Goal: Transaction & Acquisition: Register for event/course

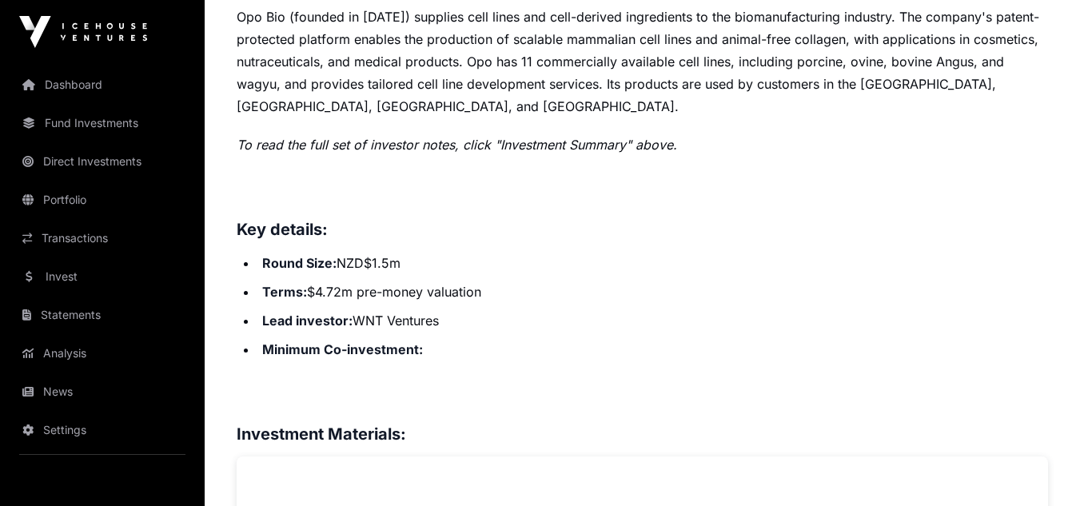
scroll to position [720, 0]
click at [393, 349] on strong "Minimum Co-investment:" at bounding box center [342, 351] width 161 height 16
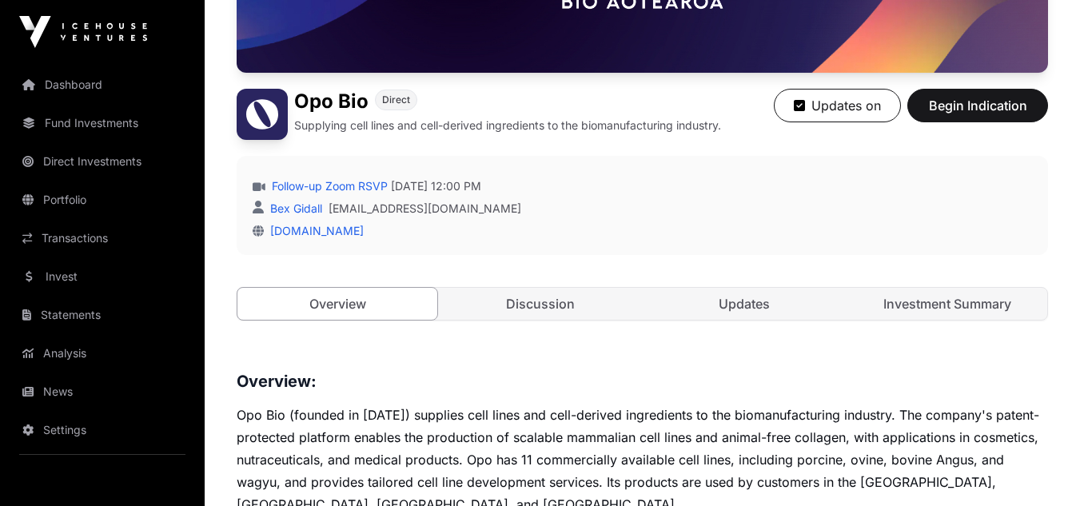
scroll to position [320, 0]
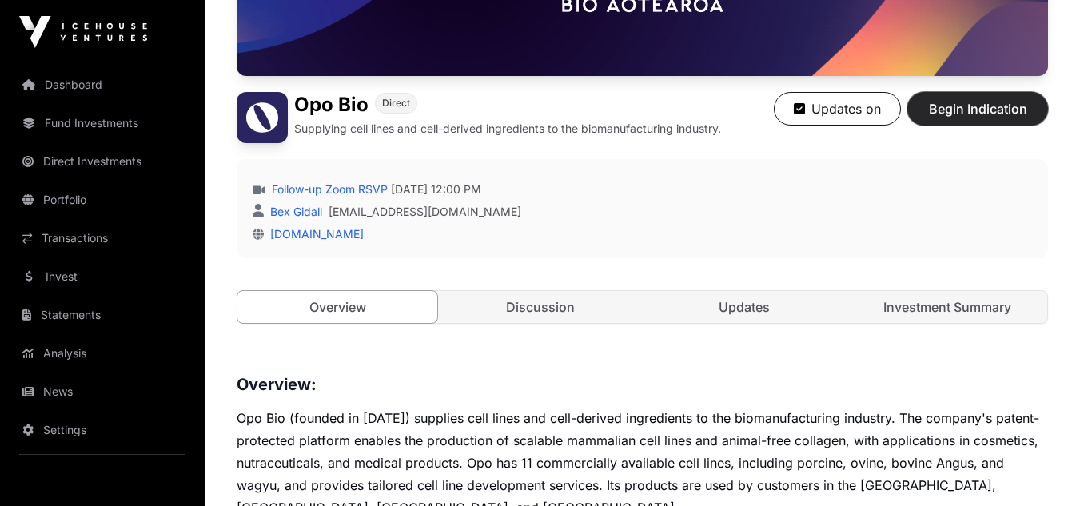
click at [982, 113] on span "Begin Indication" at bounding box center [977, 108] width 101 height 19
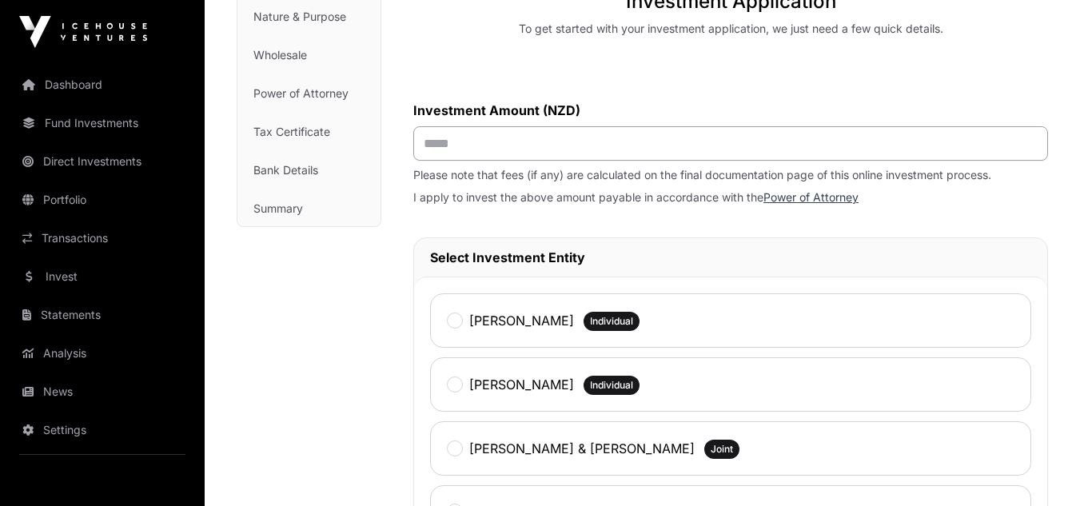
scroll to position [240, 0]
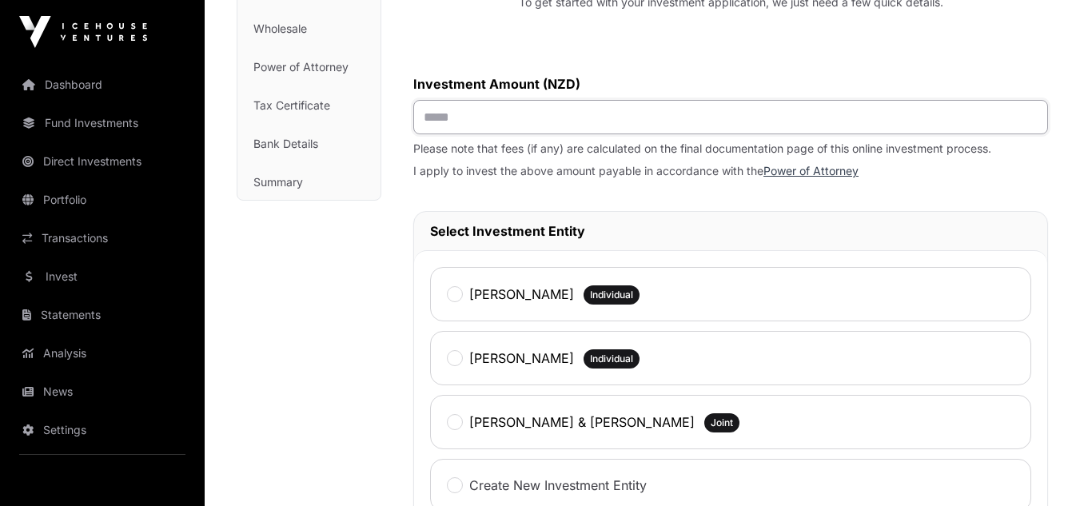
click at [484, 120] on input "text" at bounding box center [730, 117] width 635 height 34
type input "******"
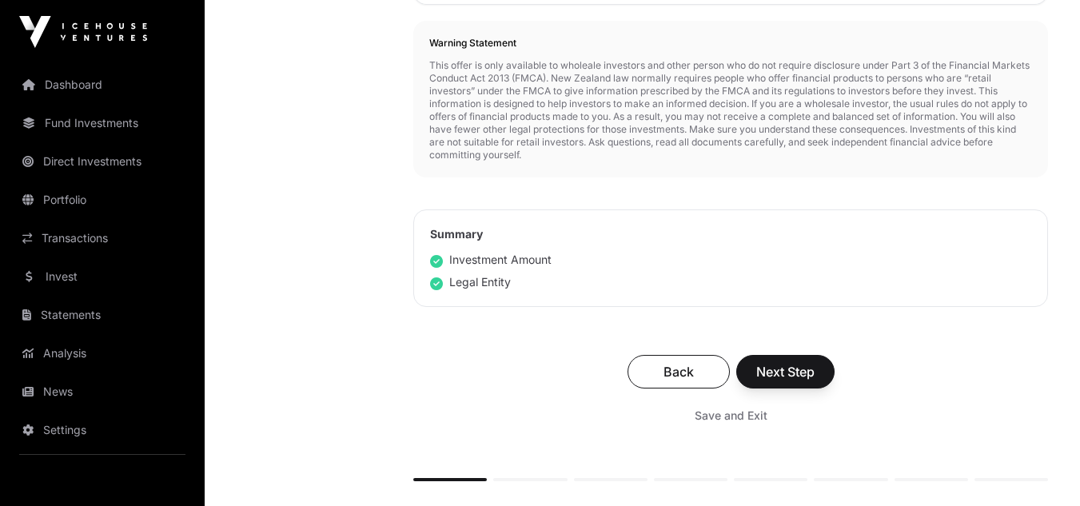
scroll to position [799, 0]
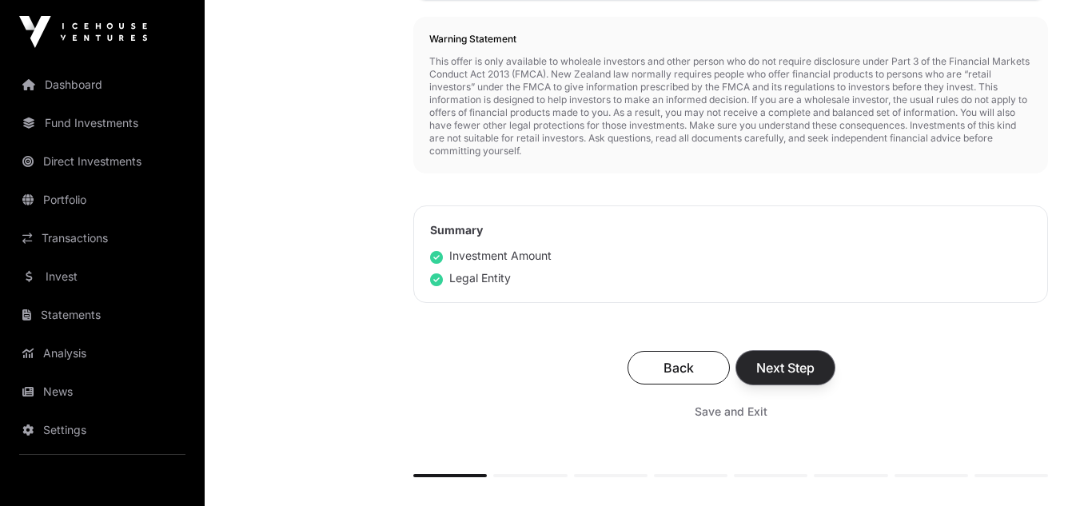
click at [791, 371] on span "Next Step" at bounding box center [785, 367] width 58 height 19
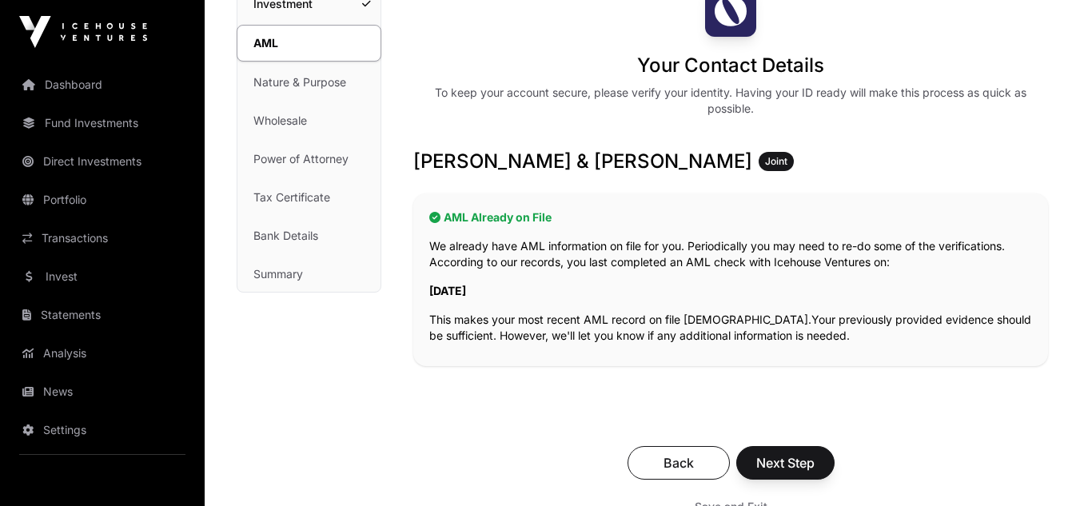
scroll to position [160, 0]
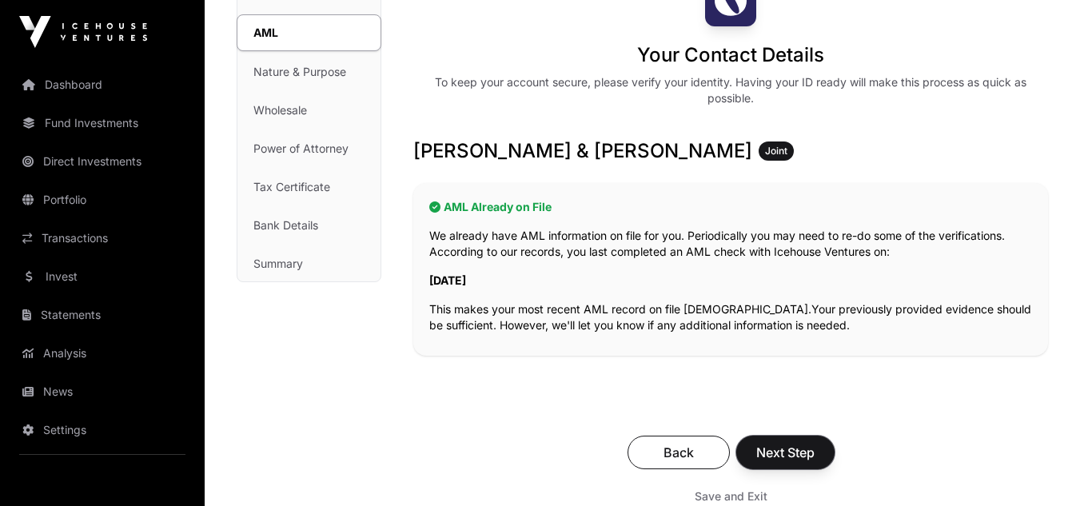
click at [795, 453] on span "Next Step" at bounding box center [785, 452] width 58 height 19
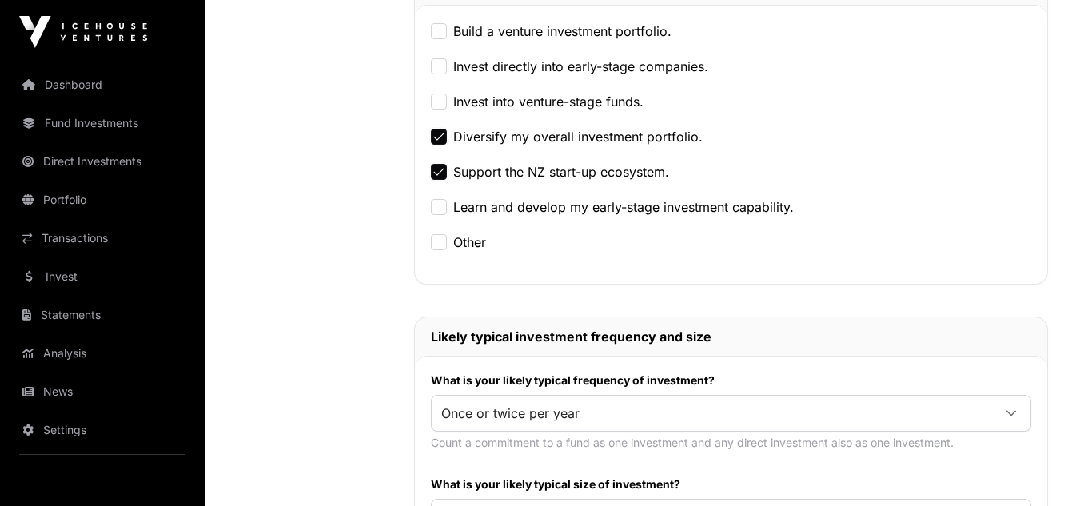
scroll to position [560, 0]
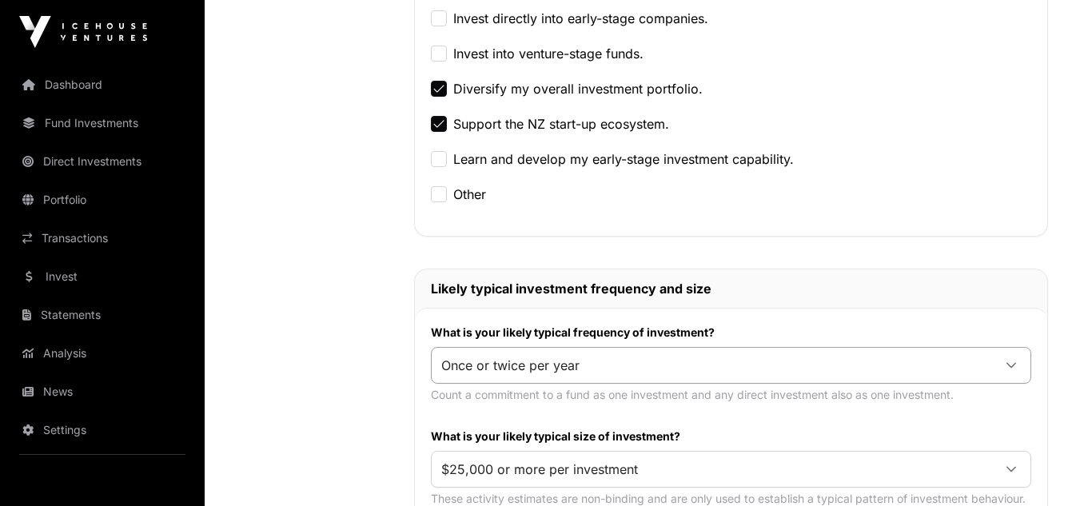
click at [784, 361] on span "Once or twice per year" at bounding box center [712, 365] width 560 height 29
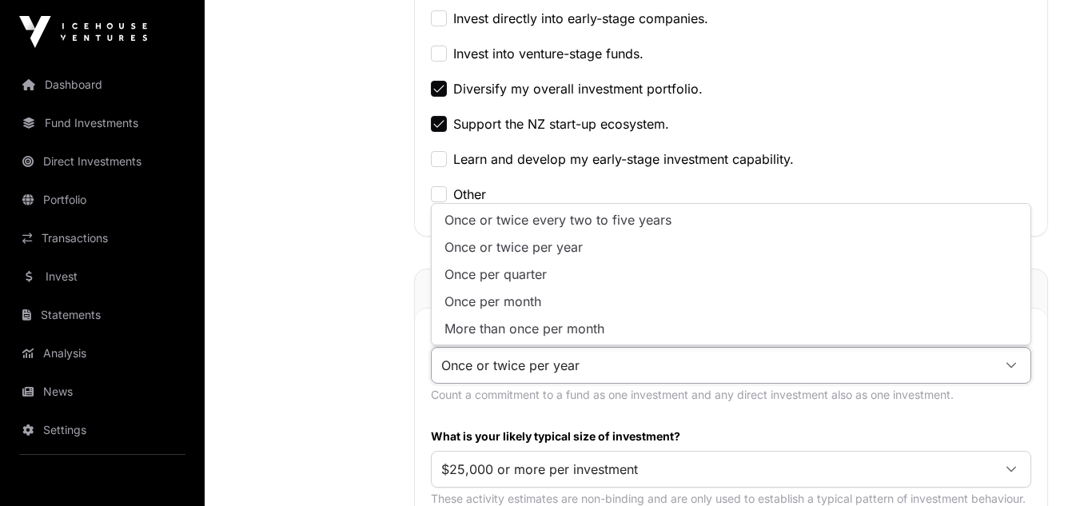
click at [301, 345] on div "Nature & Purpose Investment AML Nature & Purpose Wholesale Power of Attorney Ta…" at bounding box center [310, 284] width 146 height 1418
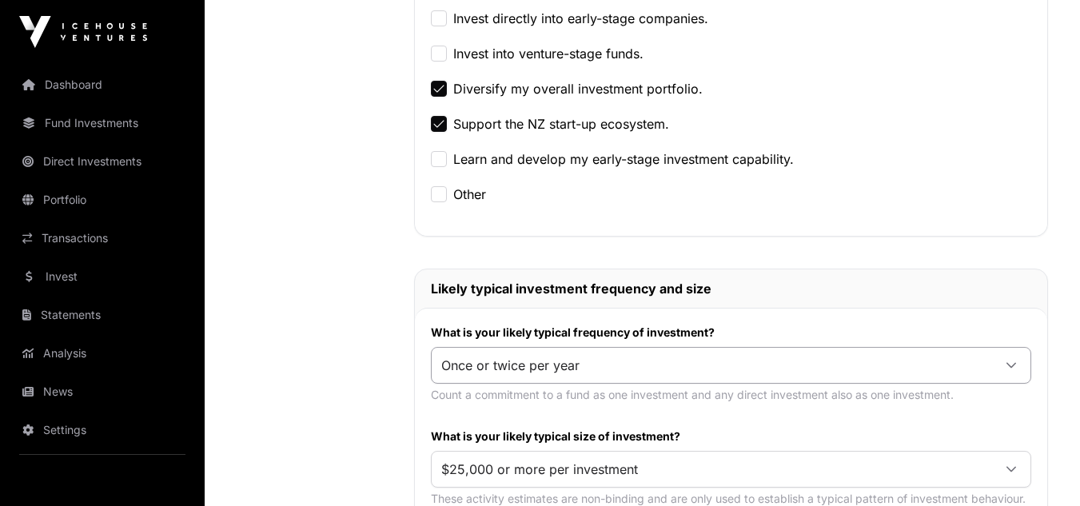
click at [650, 365] on span "Once or twice per year" at bounding box center [712, 365] width 560 height 29
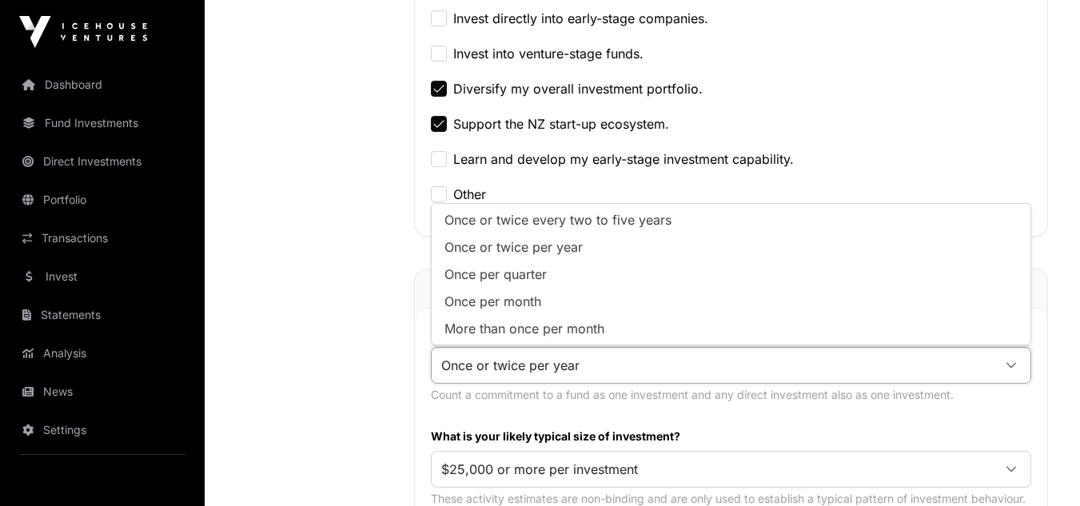
click at [290, 361] on div "Nature & Purpose Investment AML Nature & Purpose Wholesale Power of Attorney Ta…" at bounding box center [310, 284] width 146 height 1418
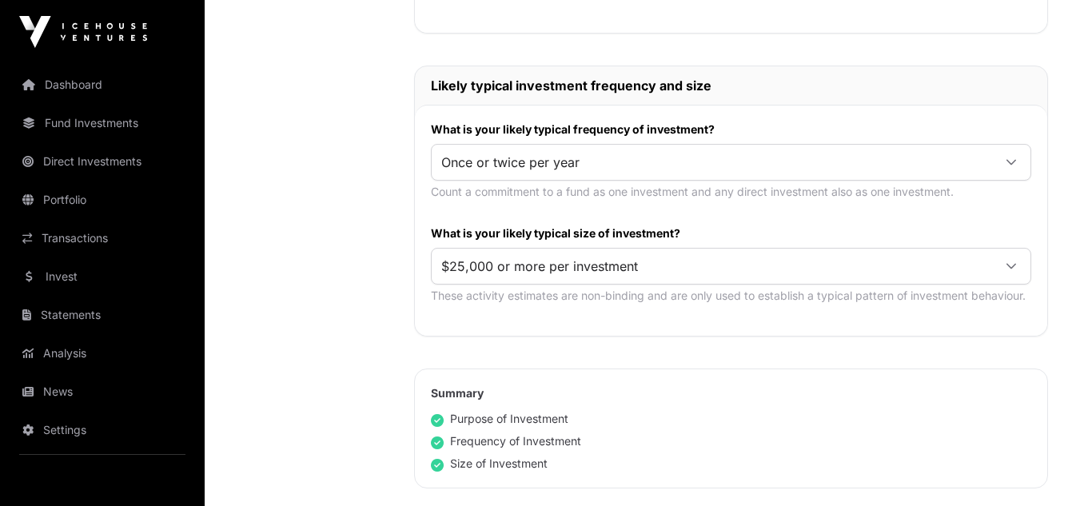
scroll to position [879, 0]
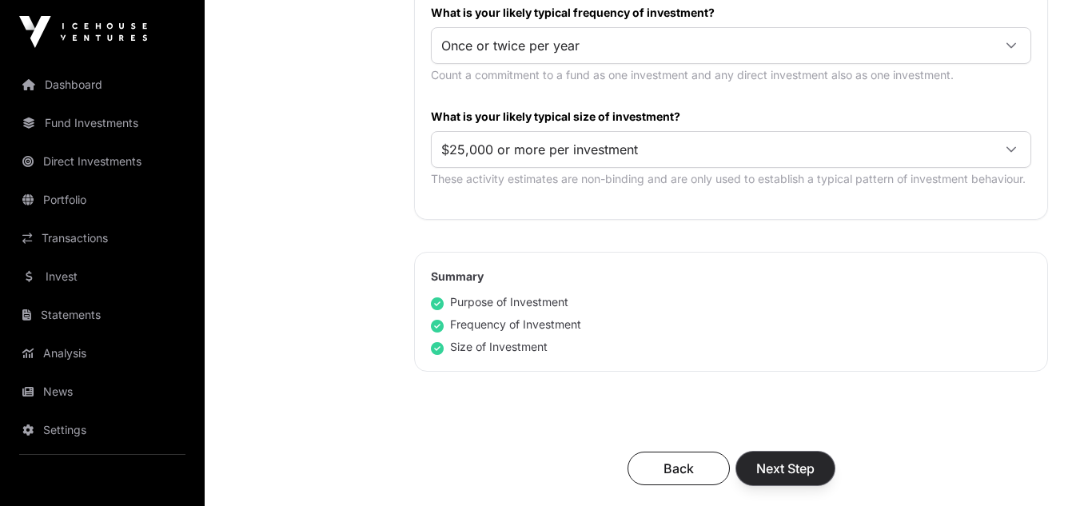
click at [793, 467] on span "Next Step" at bounding box center [785, 468] width 58 height 19
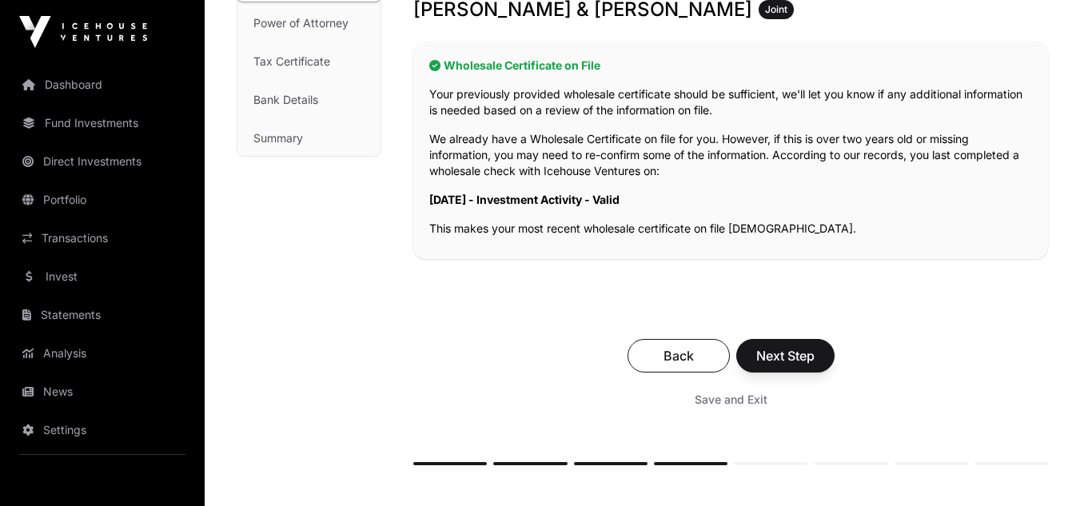
scroll to position [320, 0]
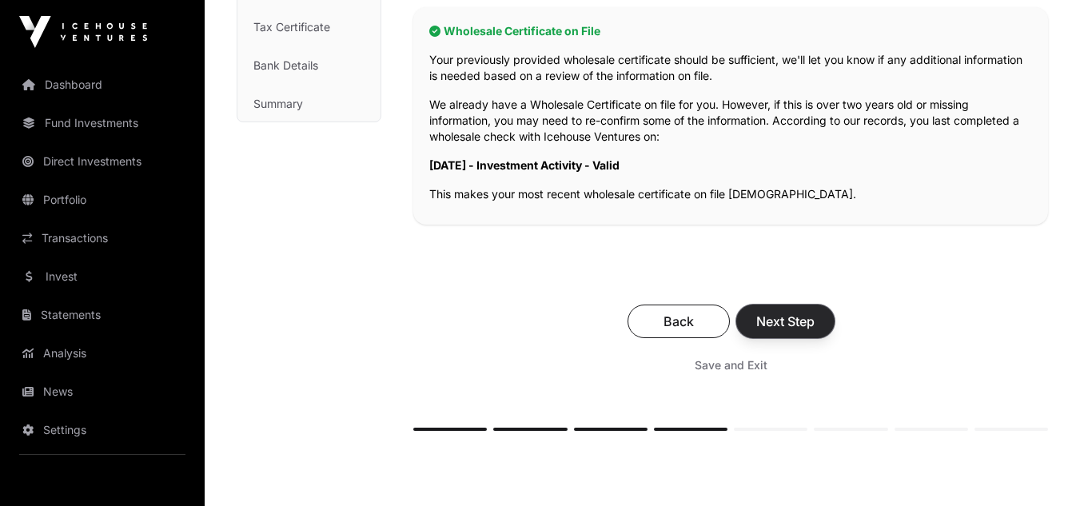
click at [788, 322] on span "Next Step" at bounding box center [785, 321] width 58 height 19
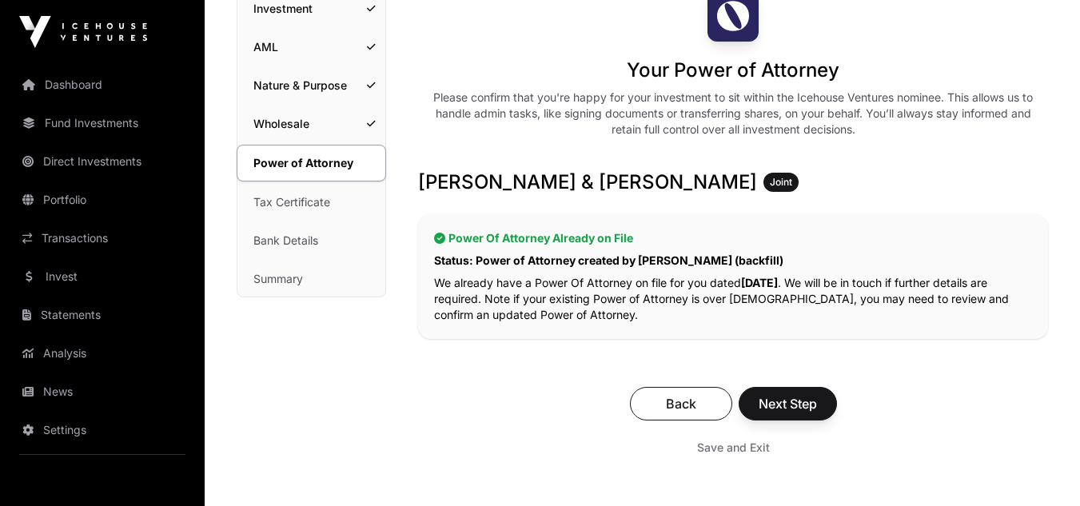
scroll to position [160, 0]
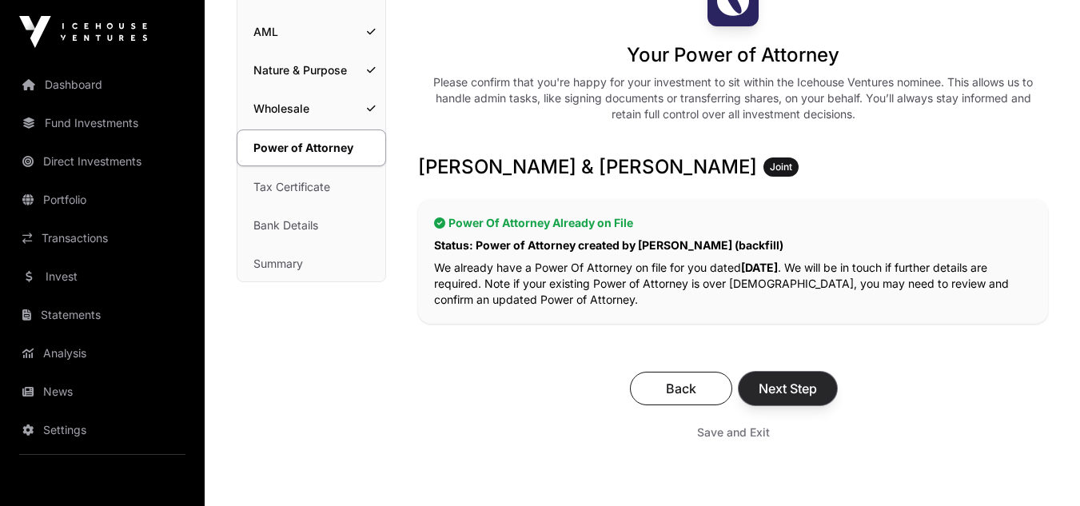
click at [805, 389] on span "Next Step" at bounding box center [788, 388] width 58 height 19
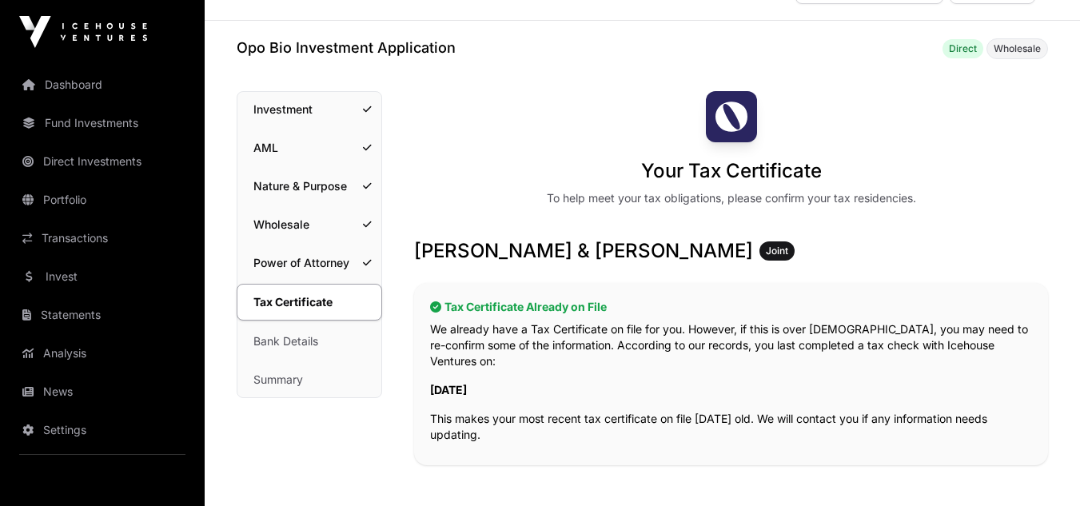
scroll to position [160, 0]
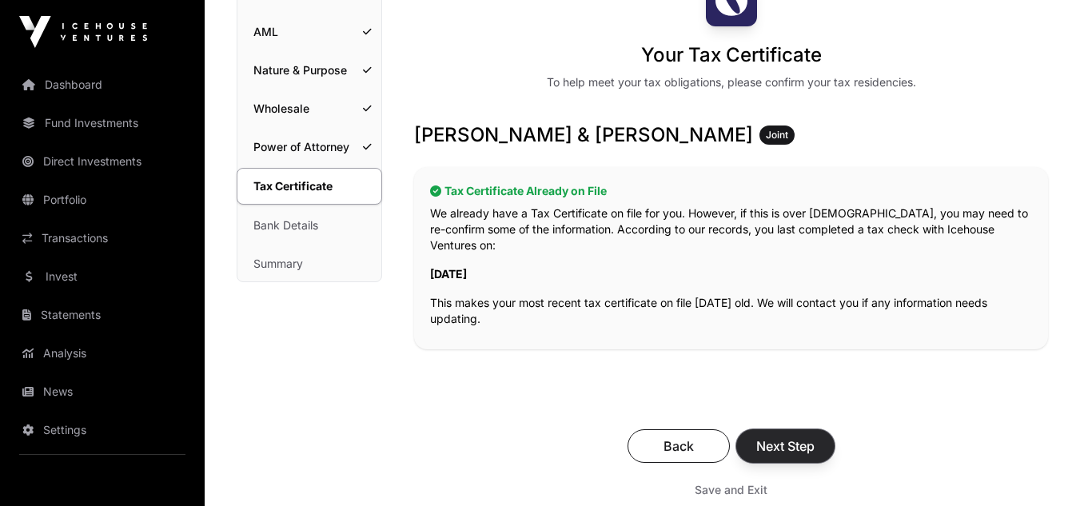
click at [784, 437] on span "Next Step" at bounding box center [785, 446] width 58 height 19
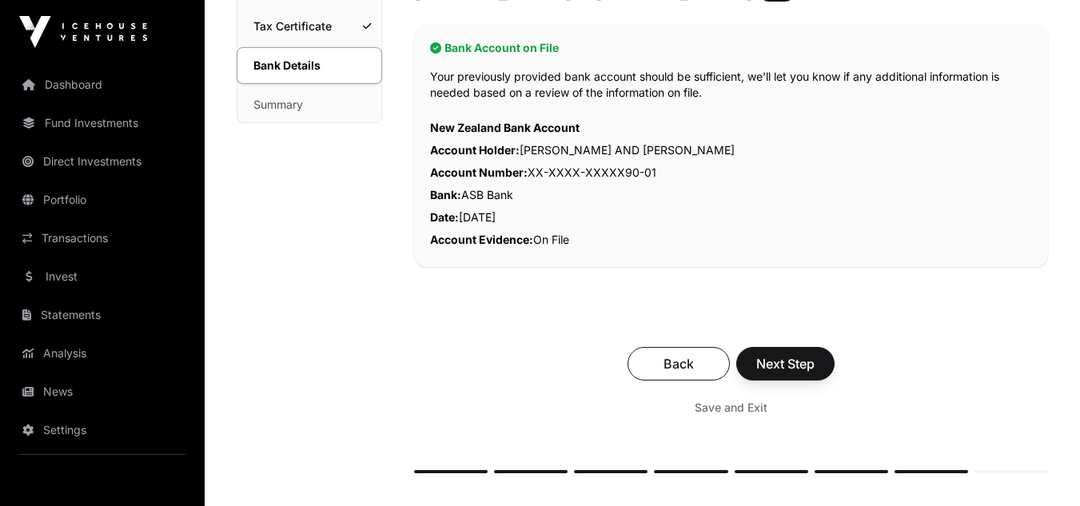
scroll to position [320, 0]
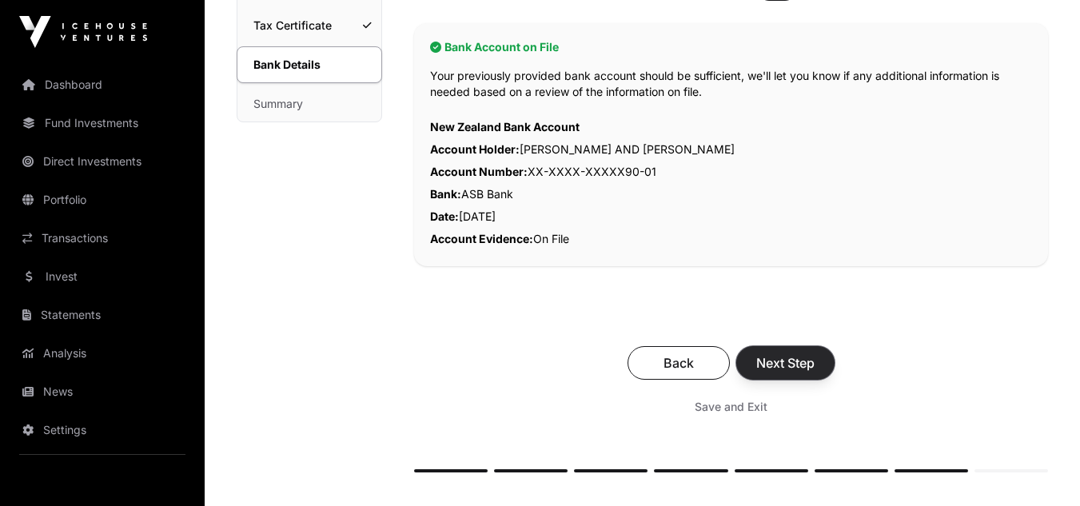
click at [784, 365] on span "Next Step" at bounding box center [785, 362] width 58 height 19
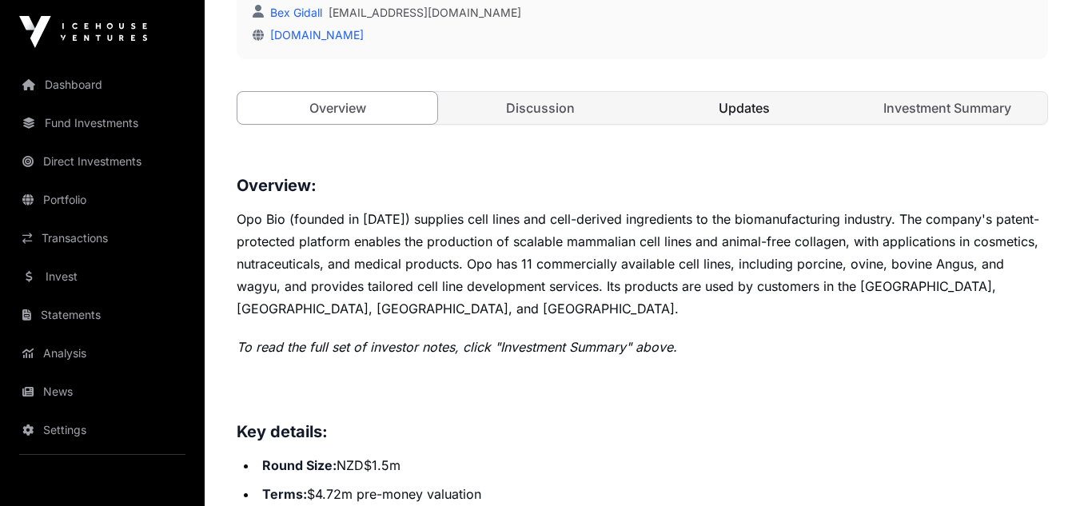
scroll to position [560, 0]
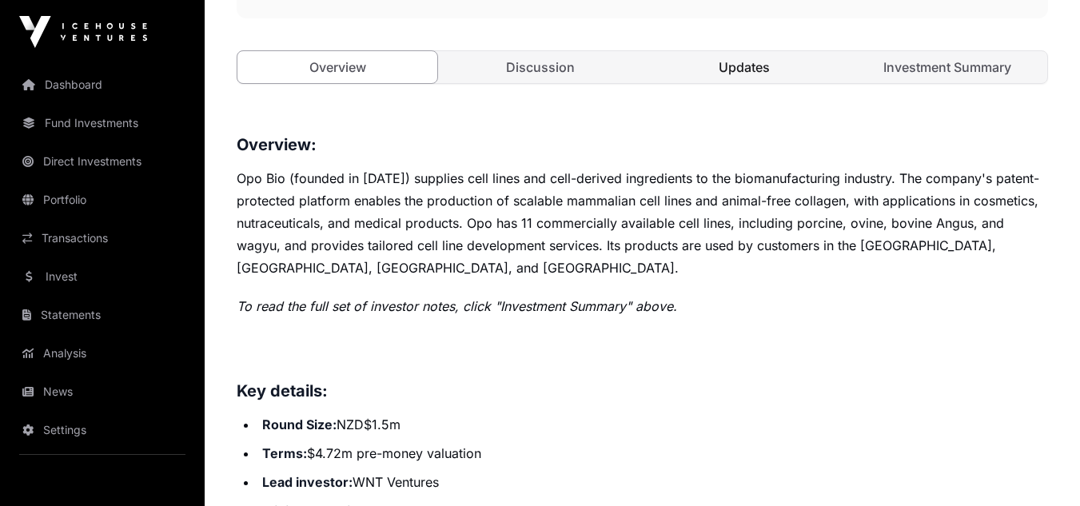
click at [745, 70] on link "Updates" at bounding box center [744, 67] width 200 height 32
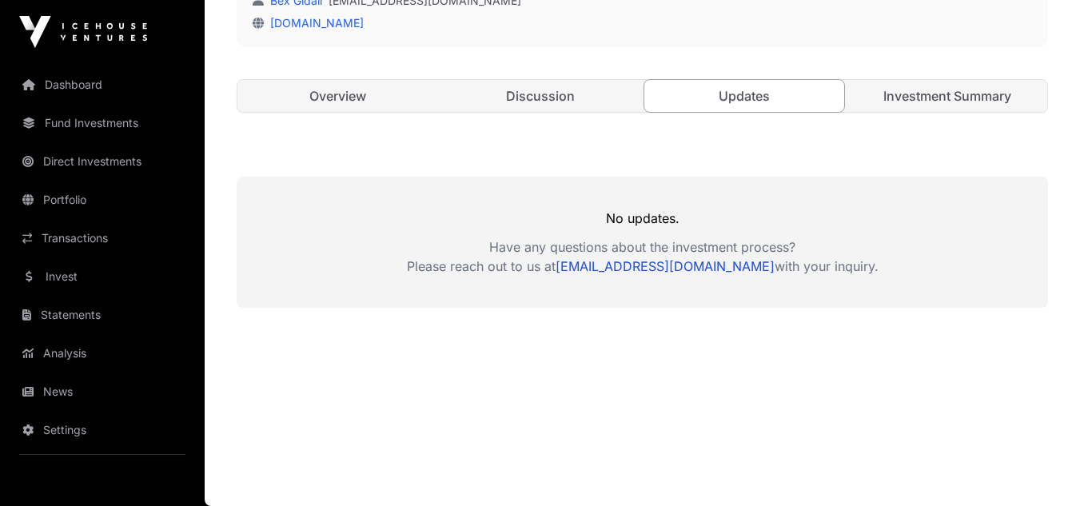
scroll to position [531, 0]
click at [529, 91] on link "Discussion" at bounding box center [541, 96] width 200 height 32
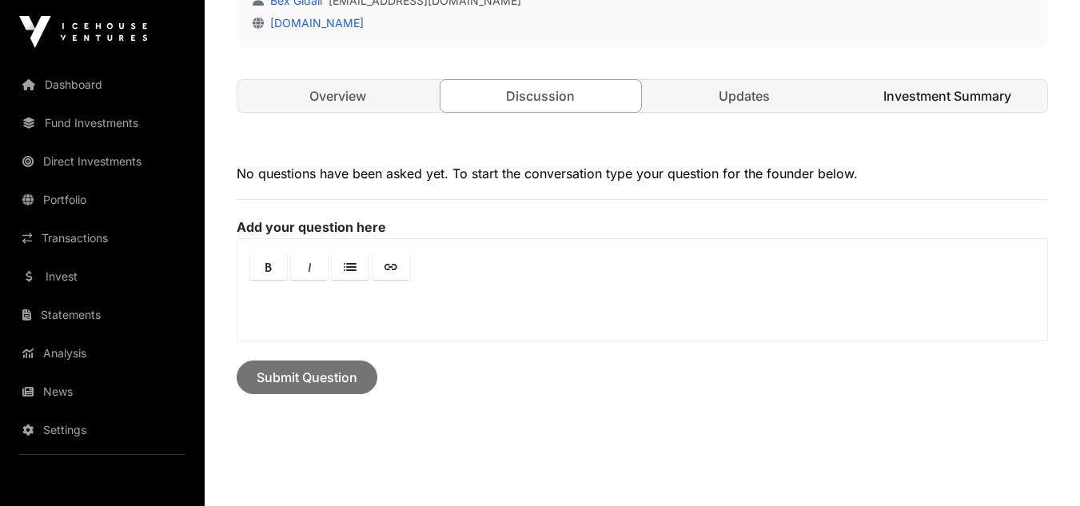
click at [940, 95] on link "Investment Summary" at bounding box center [947, 96] width 200 height 32
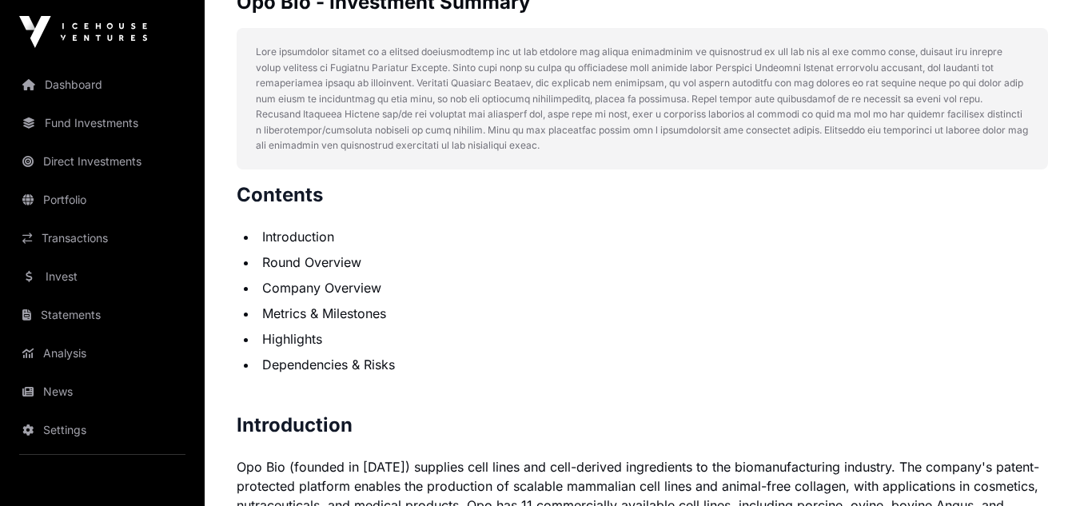
scroll to position [851, 0]
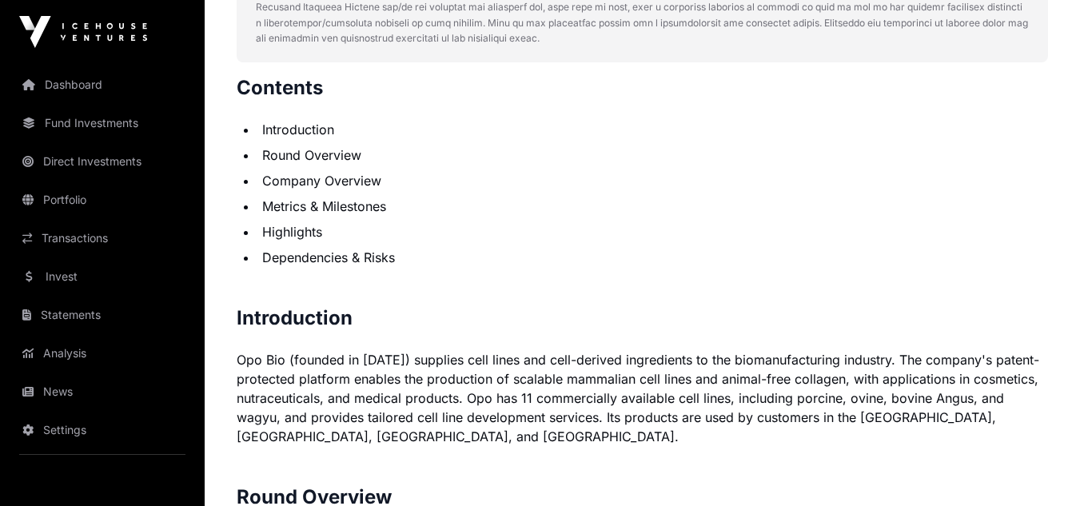
click at [368, 210] on li "Metrics & Milestones" at bounding box center [652, 206] width 791 height 19
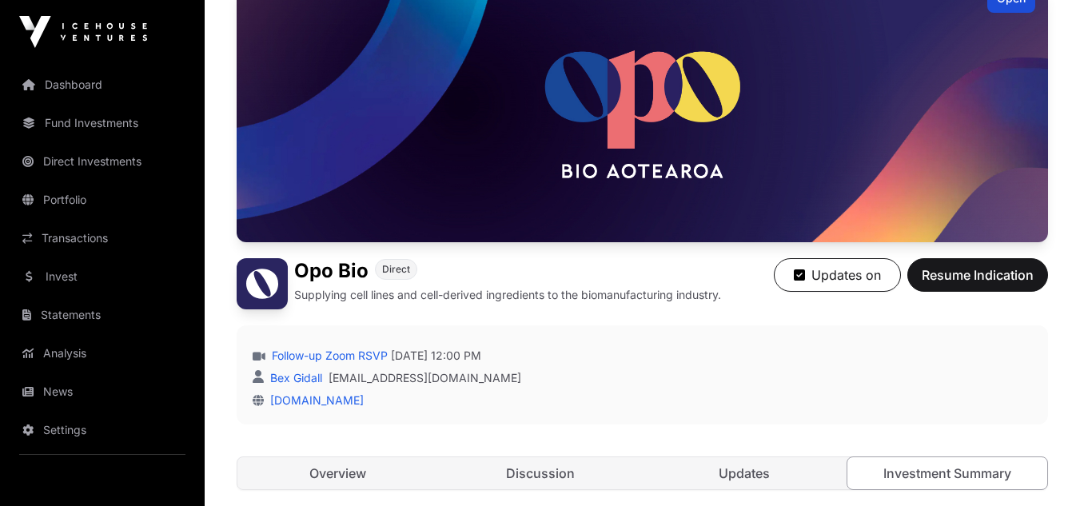
scroll to position [131, 0]
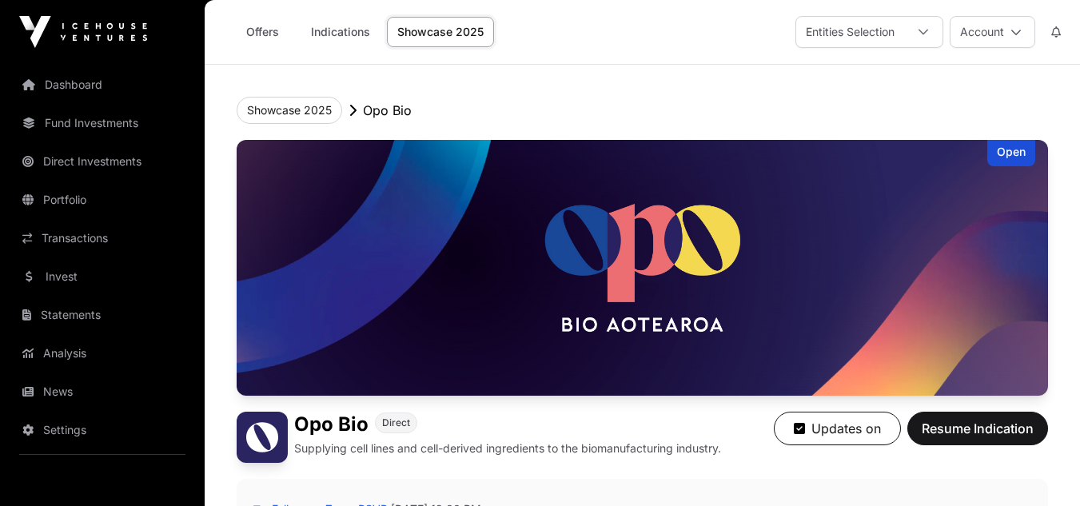
scroll to position [131, 0]
